Goal: Information Seeking & Learning: Learn about a topic

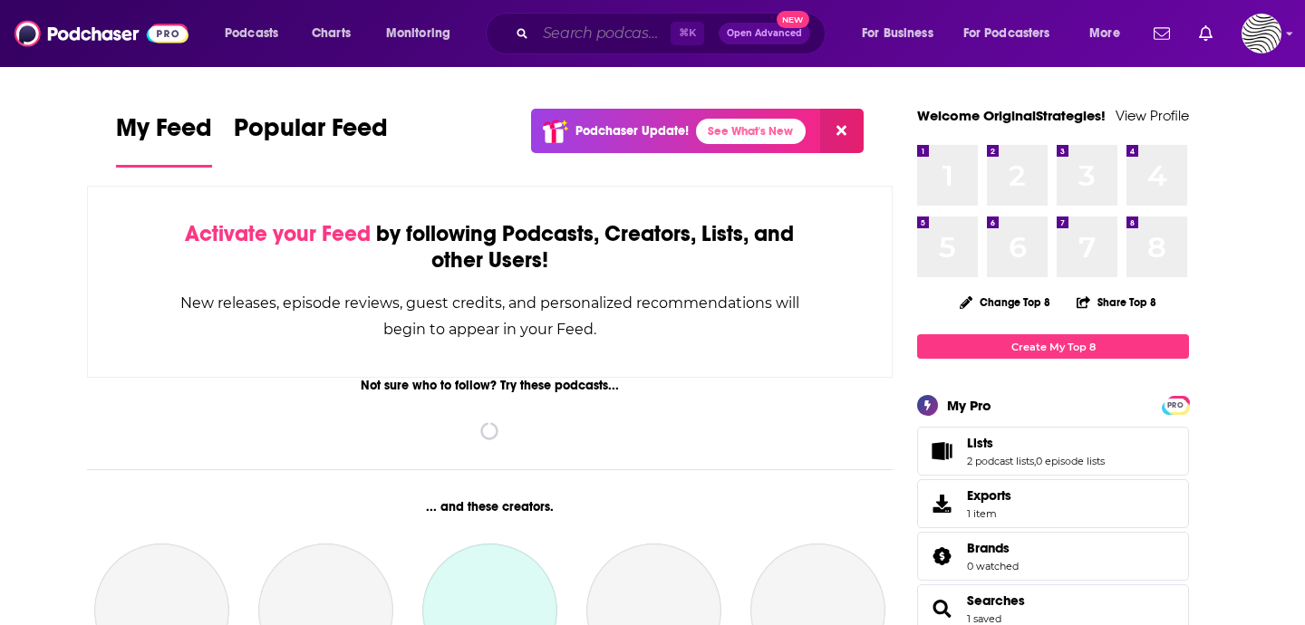
click at [584, 31] on input "Search podcasts, credits, & more..." at bounding box center [603, 33] width 135 height 29
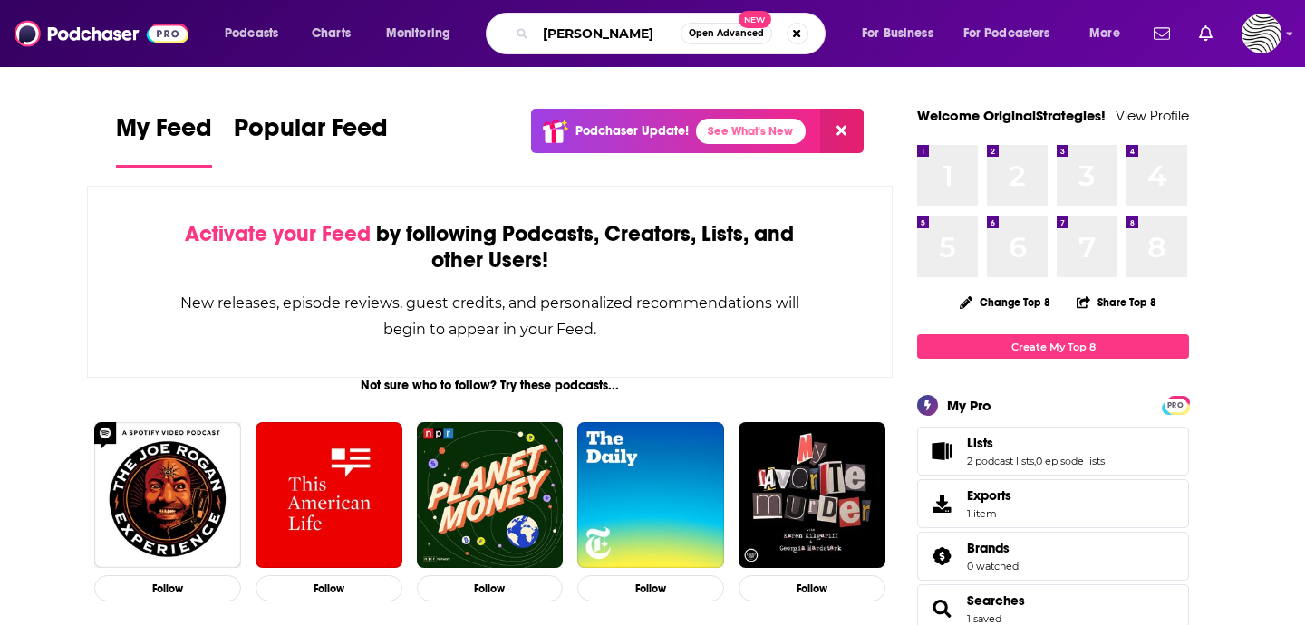
type input "[PERSON_NAME]"
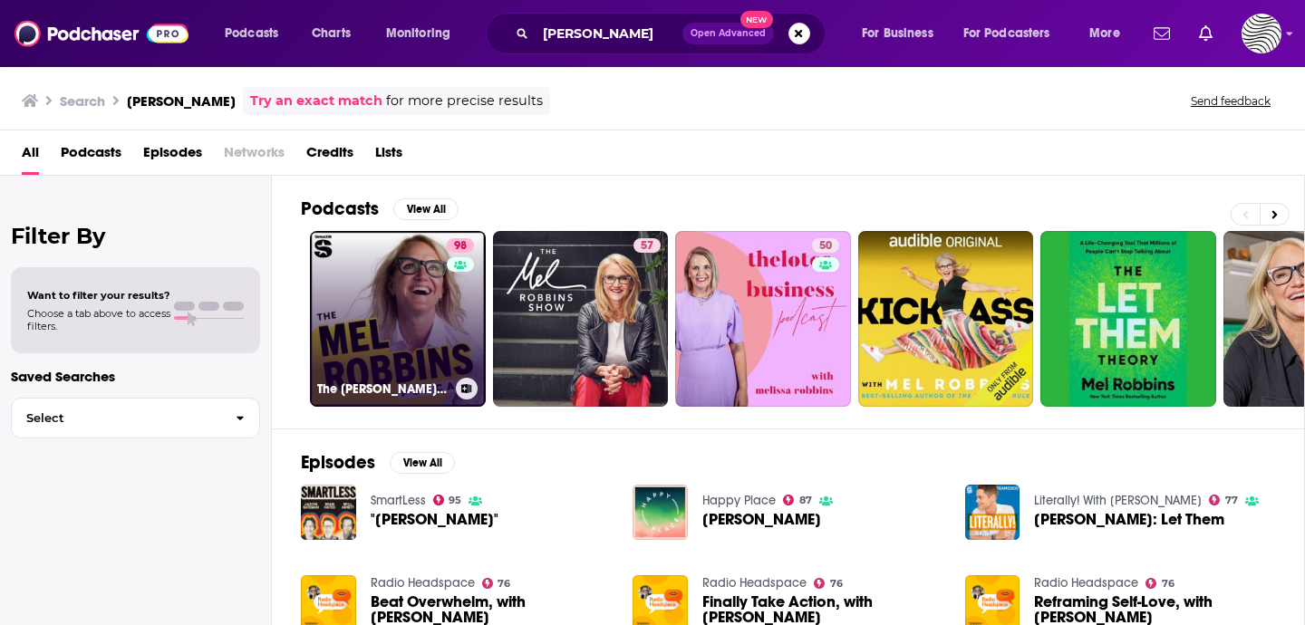
click at [326, 334] on link "98 The [PERSON_NAME] Podcast" at bounding box center [398, 319] width 176 height 176
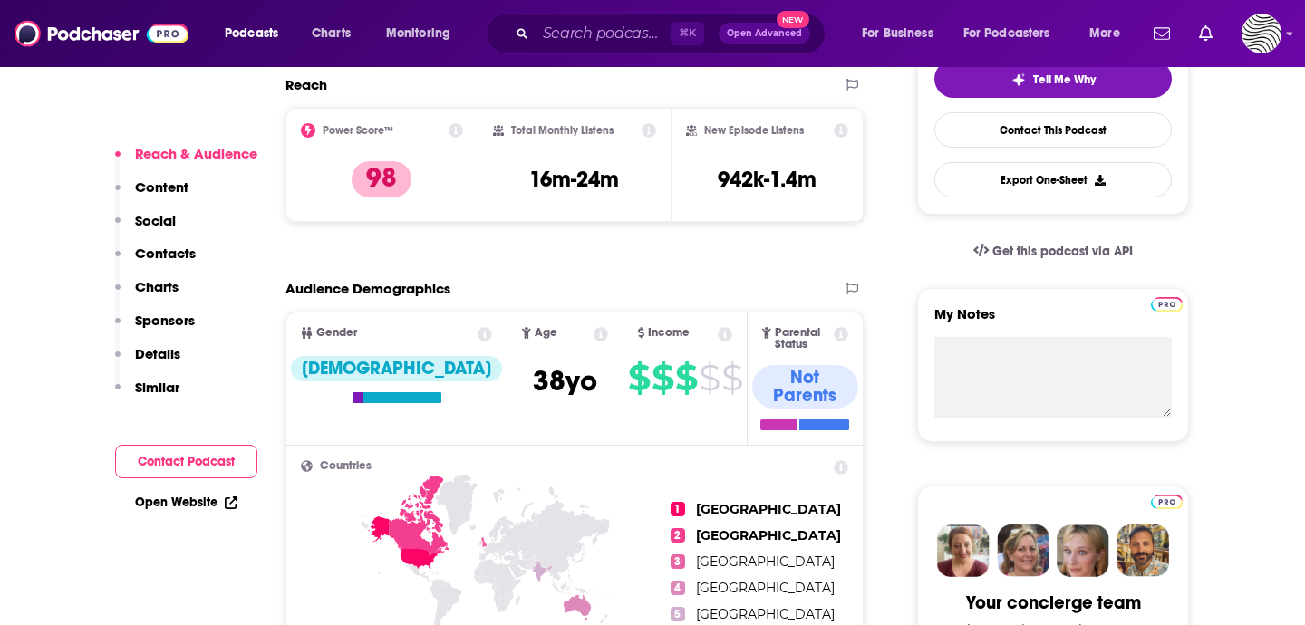
scroll to position [435, 0]
